Goal: Transaction & Acquisition: Purchase product/service

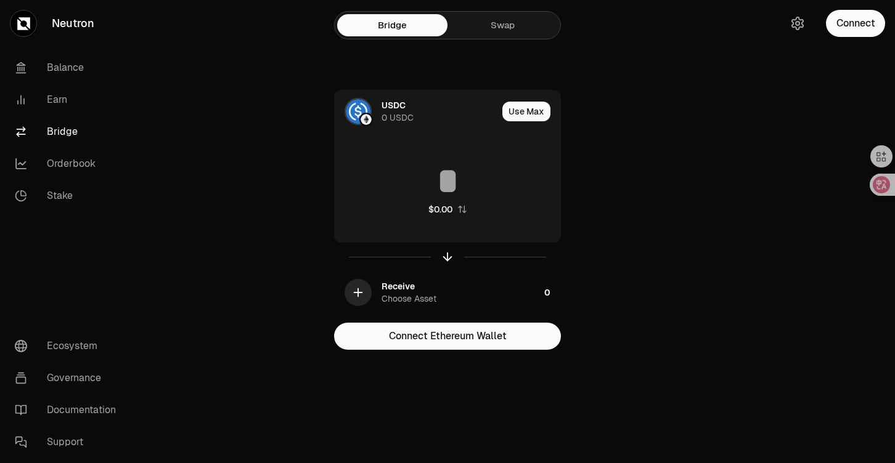
click at [425, 290] on div "Receive Choose Asset" at bounding box center [460, 292] width 158 height 25
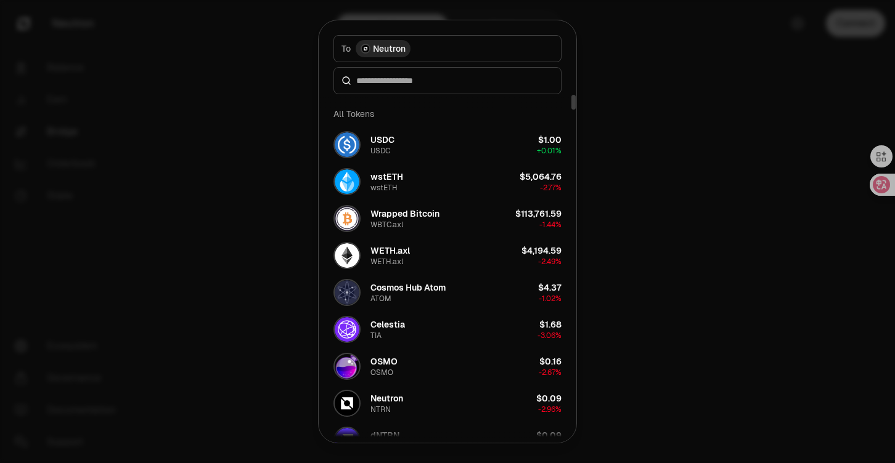
click at [666, 130] on div at bounding box center [447, 231] width 895 height 463
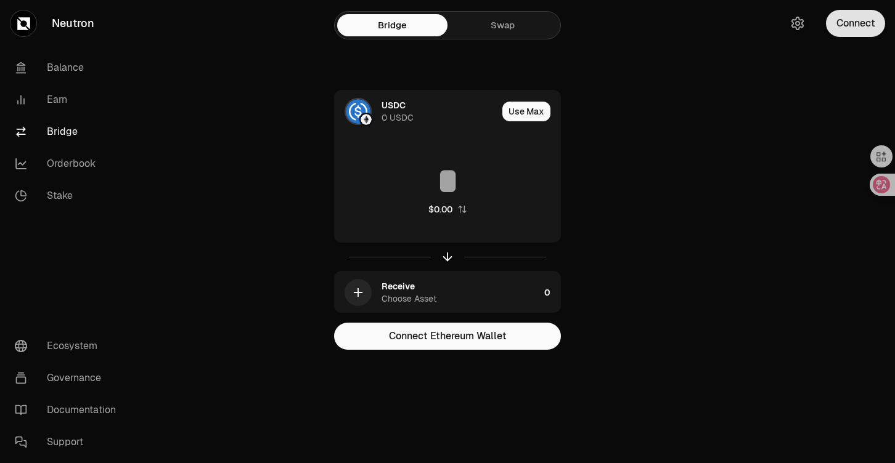
click at [848, 22] on button "Connect" at bounding box center [855, 23] width 59 height 27
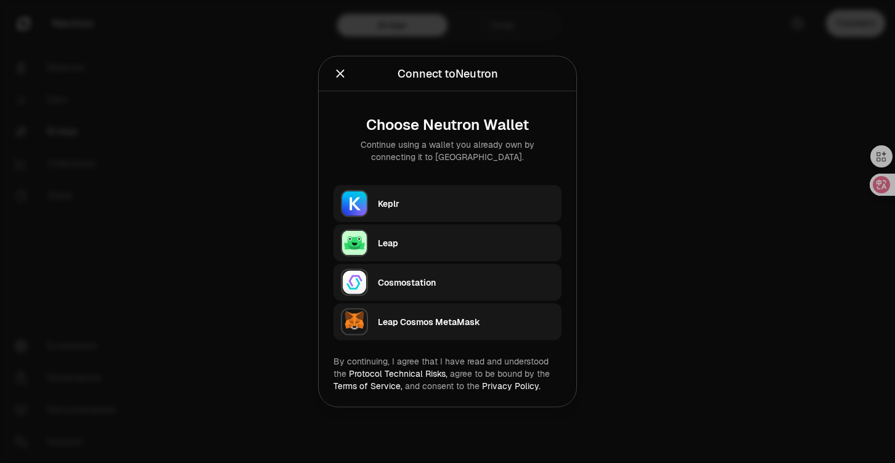
click at [426, 208] on div "Keplr" at bounding box center [466, 204] width 176 height 12
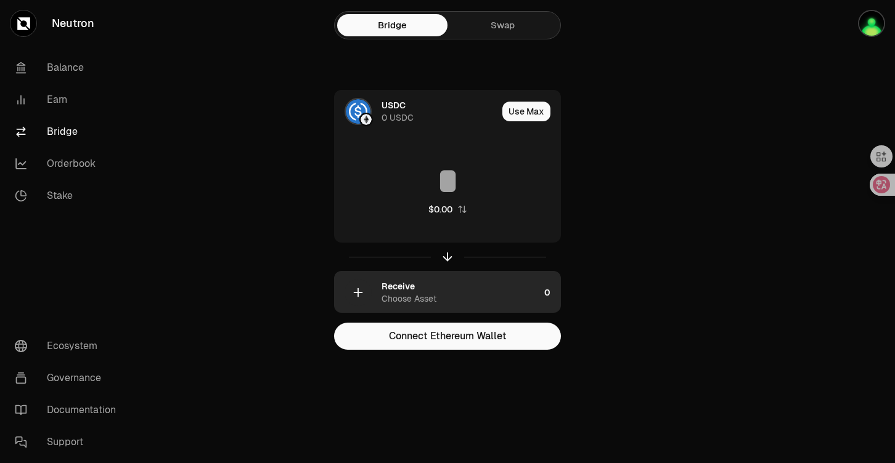
click at [386, 295] on div "Choose Asset" at bounding box center [408, 299] width 55 height 12
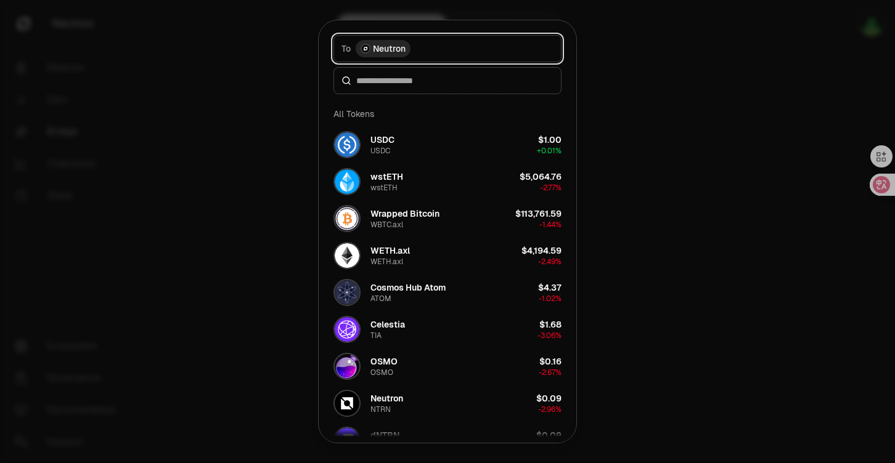
click at [459, 47] on button "To Neutron" at bounding box center [447, 48] width 228 height 27
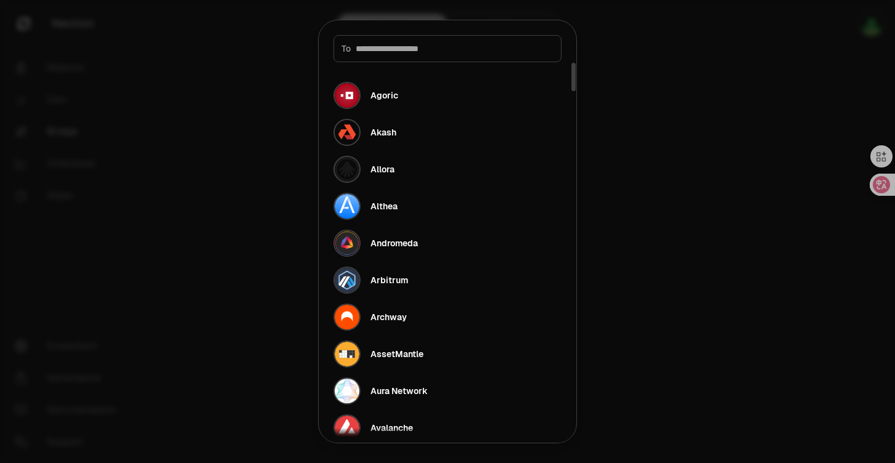
click at [690, 108] on div at bounding box center [447, 231] width 895 height 463
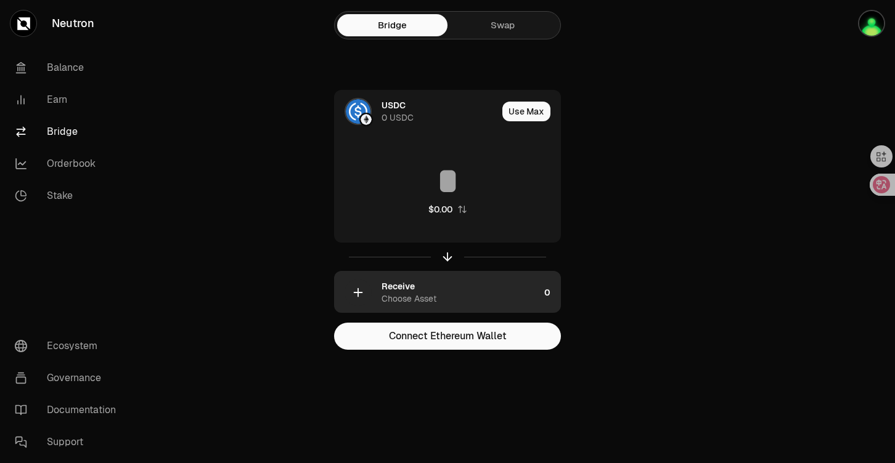
click at [444, 283] on div "Receive Choose Asset" at bounding box center [460, 292] width 158 height 25
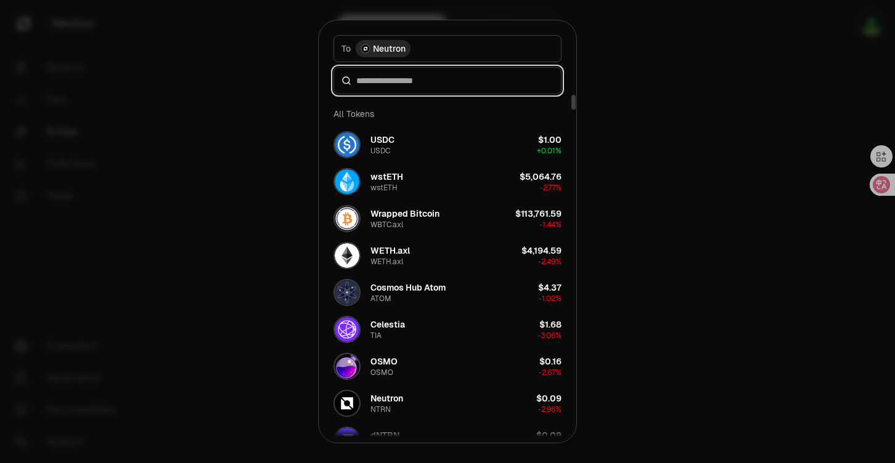
click at [418, 83] on input at bounding box center [454, 81] width 197 height 12
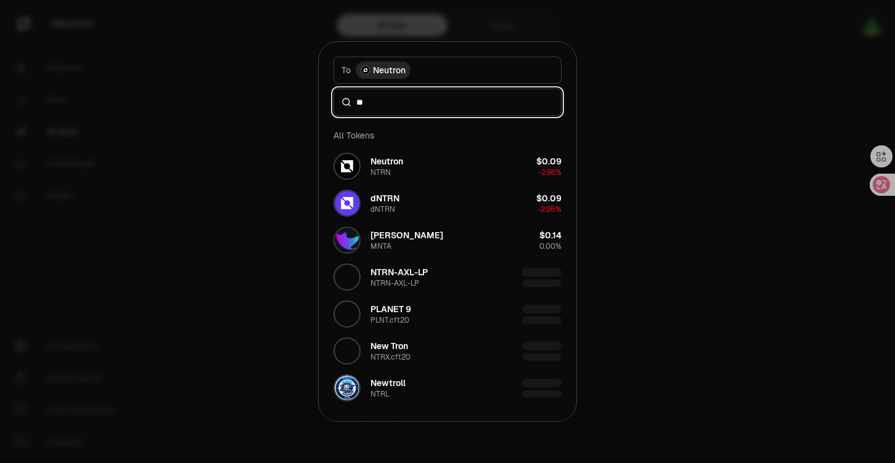
type input "**"
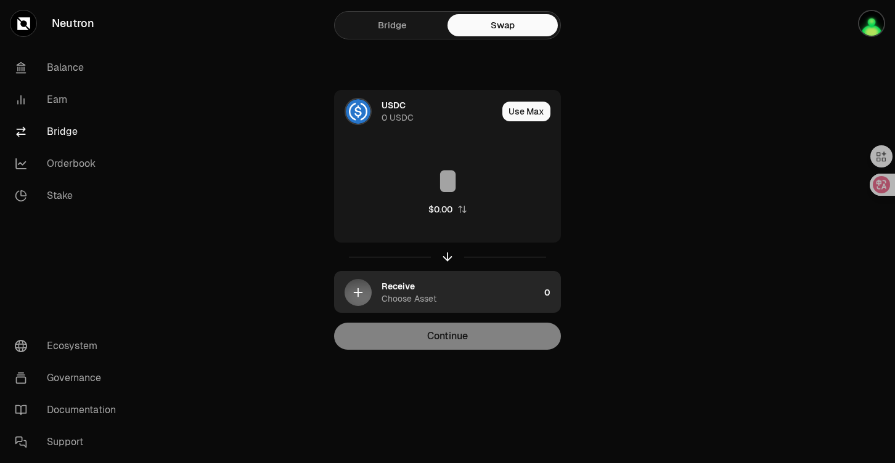
click at [349, 291] on div "button" at bounding box center [357, 292] width 27 height 27
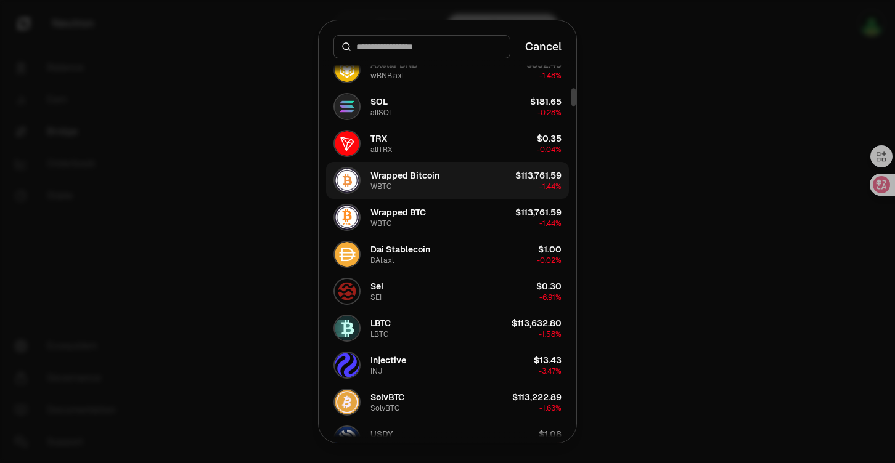
scroll to position [641, 0]
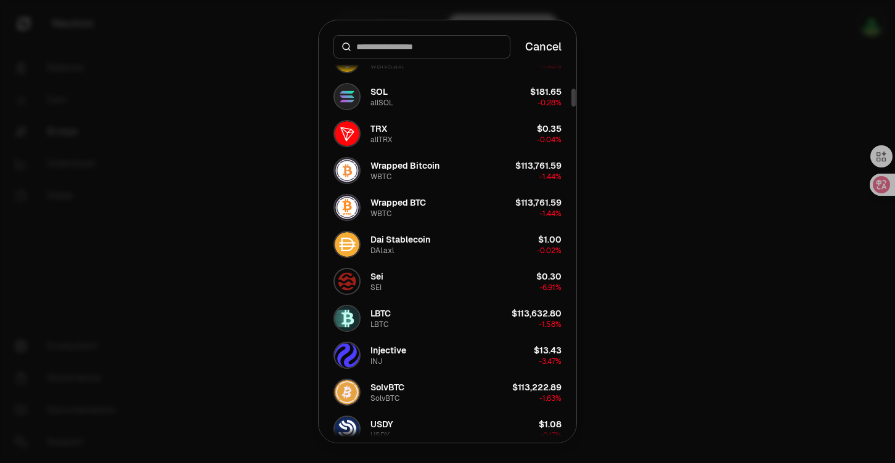
click at [412, 47] on input at bounding box center [429, 47] width 146 height 12
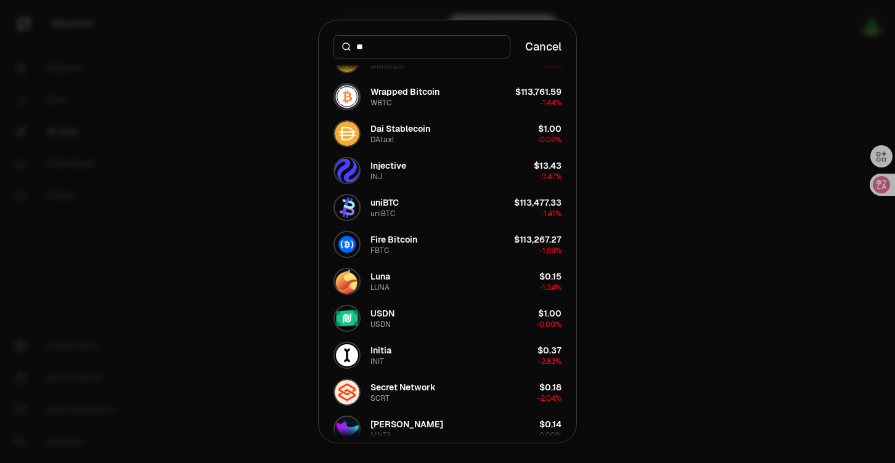
scroll to position [0, 0]
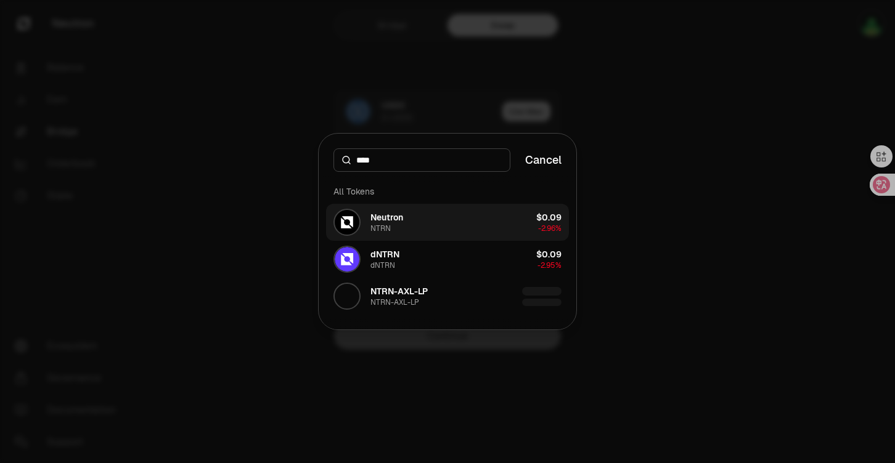
type input "****"
click at [442, 223] on button "Neutron NTRN $0.09 -2.96%" at bounding box center [447, 222] width 243 height 37
